Goal: Task Accomplishment & Management: Use online tool/utility

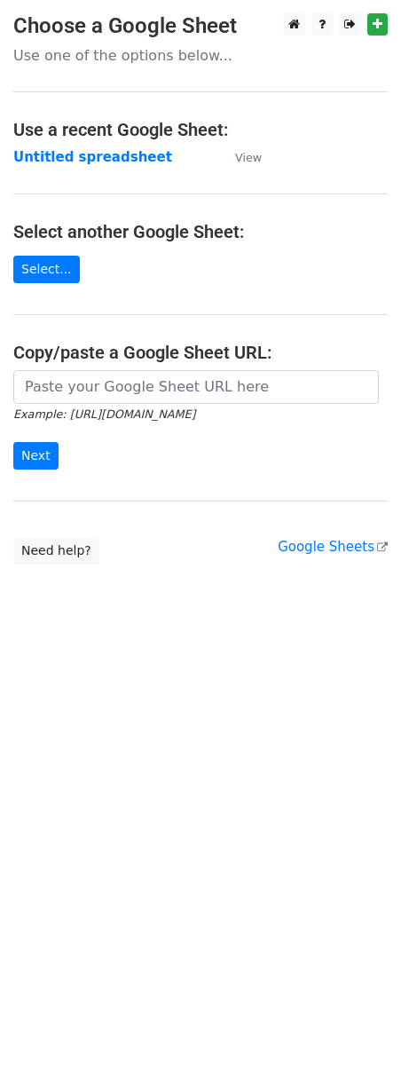
click at [69, 369] on main "Choose a Google Sheet Use one of the options below... Use a recent Google Sheet…" at bounding box center [200, 288] width 401 height 551
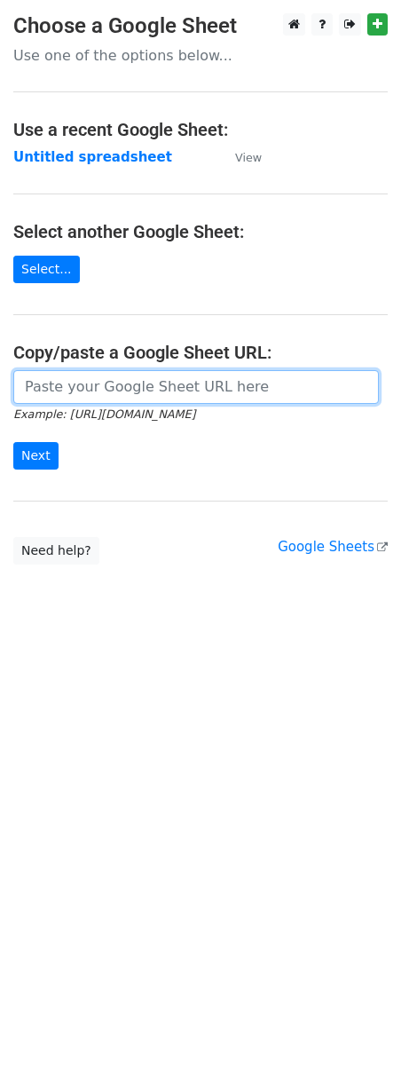
drag, startPoint x: 68, startPoint y: 401, endPoint x: 68, endPoint y: 427, distance: 25.7
click at [68, 401] on input "url" at bounding box center [196, 387] width 366 height 34
paste input "https://docs.google.com/spreadsheets/d/1uE0vptwlOd_vVTG_oEa_TzLTbkp54gHQclc_nxp…"
type input "https://docs.google.com/spreadsheets/d/1uE0vptwlOd_vVTG_oEa_TzLTbkp54gHQclc_nxp…"
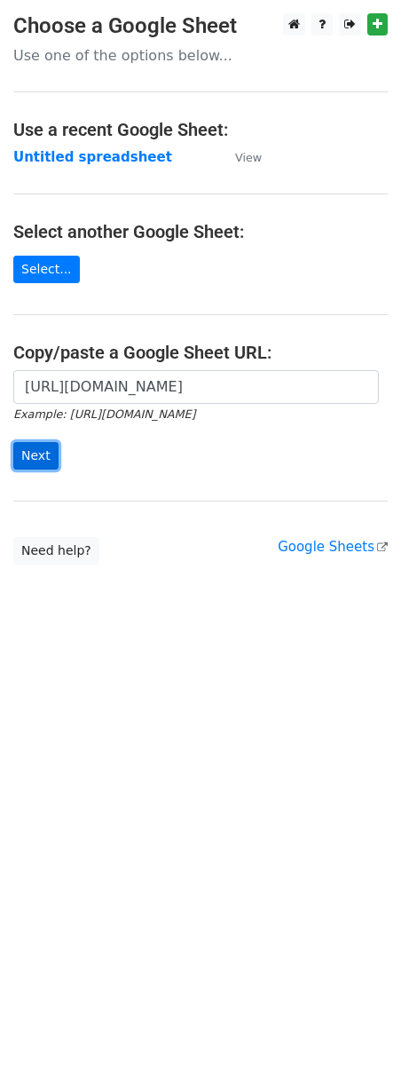
scroll to position [0, 0]
click at [30, 462] on input "Next" at bounding box center [35, 456] width 45 height 28
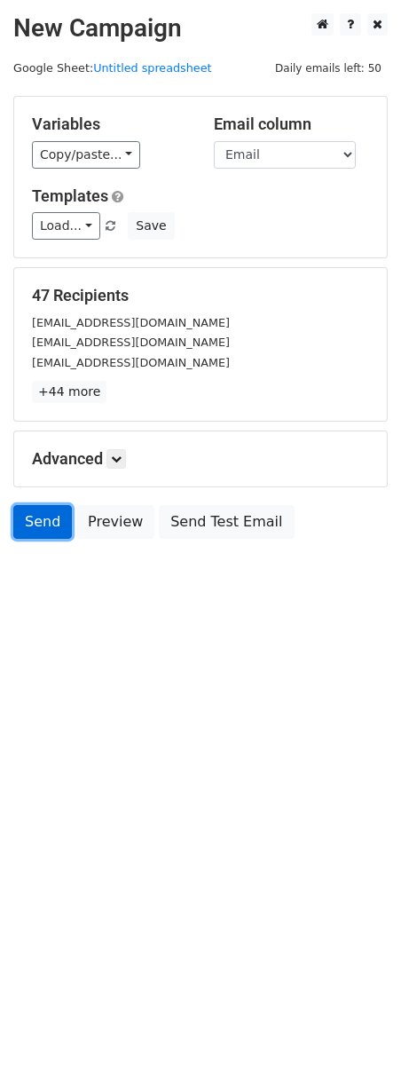
click at [53, 524] on link "Send" at bounding box center [42, 522] width 59 height 34
